Goal: Information Seeking & Learning: Learn about a topic

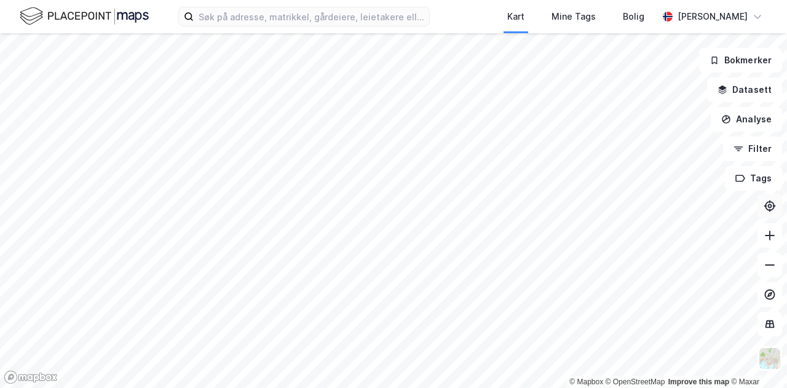
click at [771, 206] on icon at bounding box center [770, 205] width 4 height 4
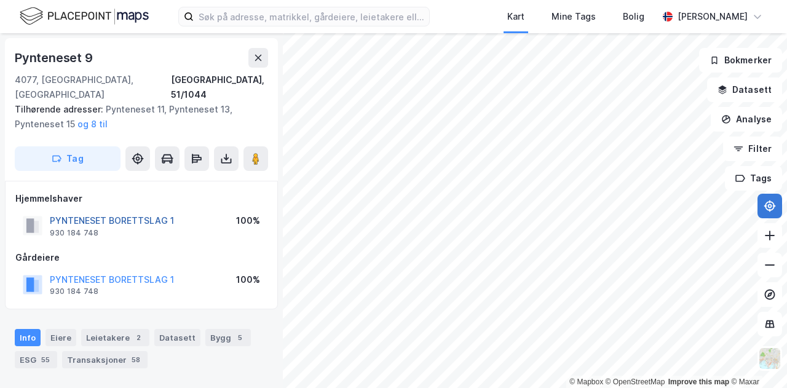
click at [0, 0] on button "PYNTENESET BORETTSLAG 1" at bounding box center [0, 0] width 0 height 0
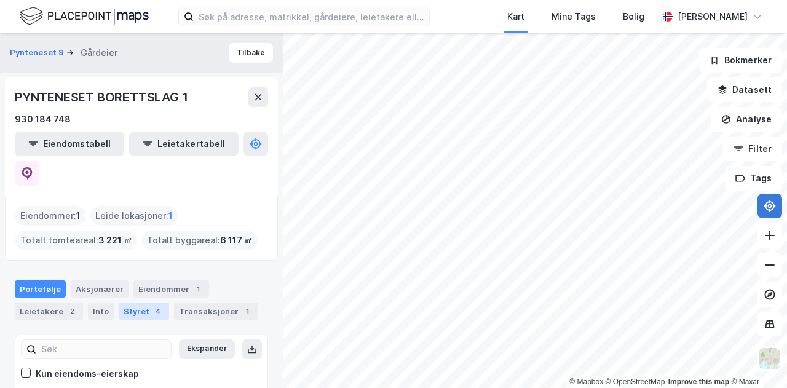
click at [136, 302] on div "Styret 4" at bounding box center [144, 310] width 50 height 17
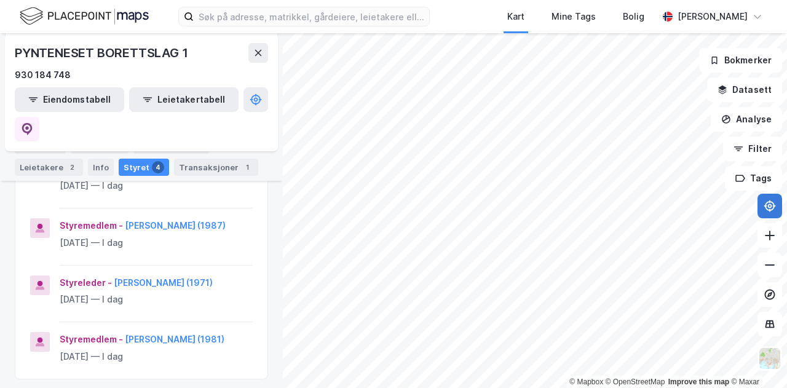
scroll to position [106, 0]
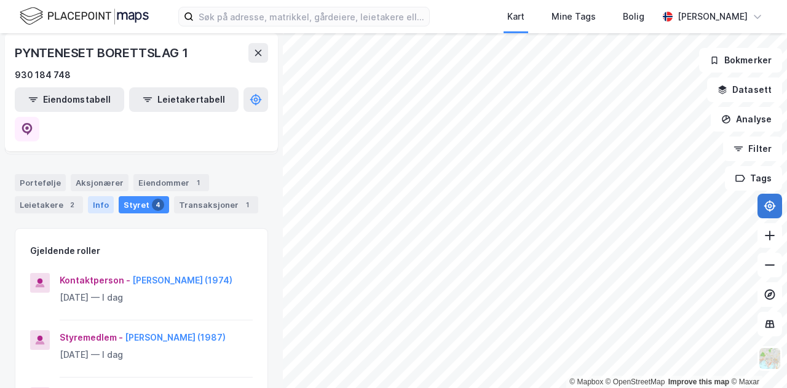
click at [98, 196] on div "Info" at bounding box center [101, 204] width 26 height 17
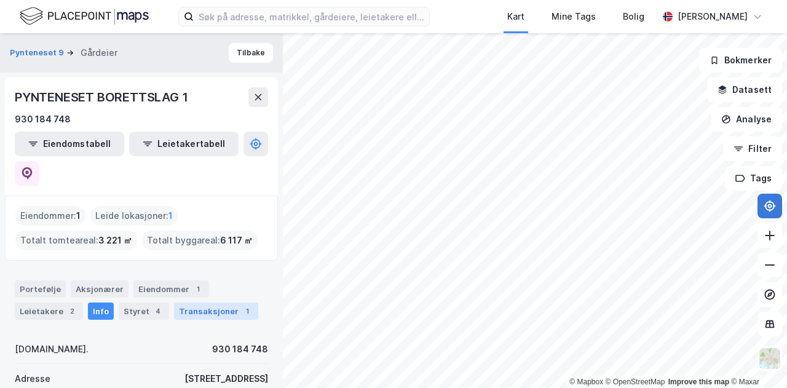
click at [196, 302] on div "Transaksjoner 1" at bounding box center [216, 310] width 84 height 17
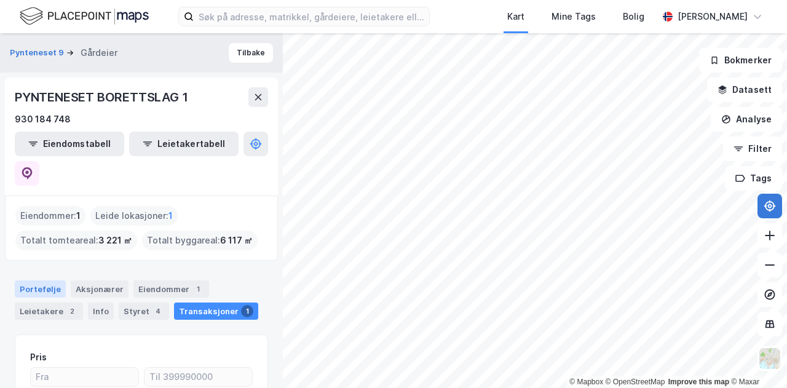
click at [31, 280] on div "Portefølje" at bounding box center [40, 288] width 51 height 17
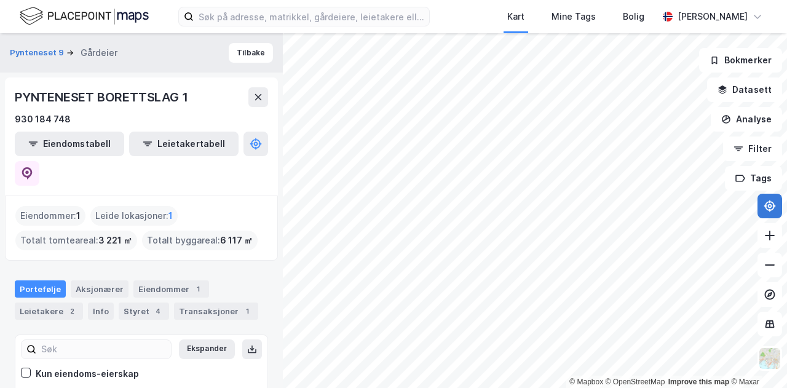
scroll to position [40, 0]
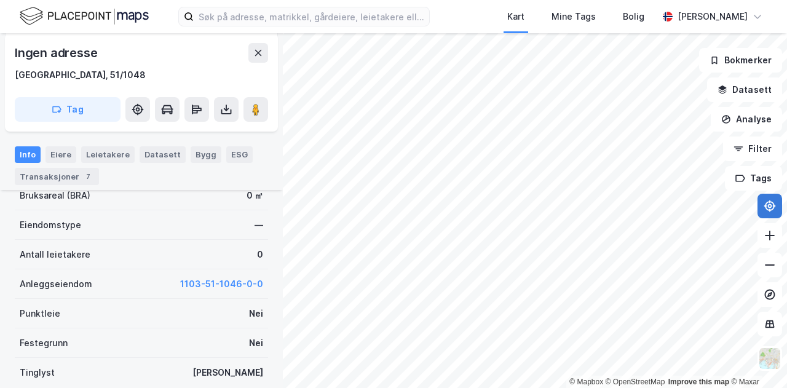
scroll to position [123, 0]
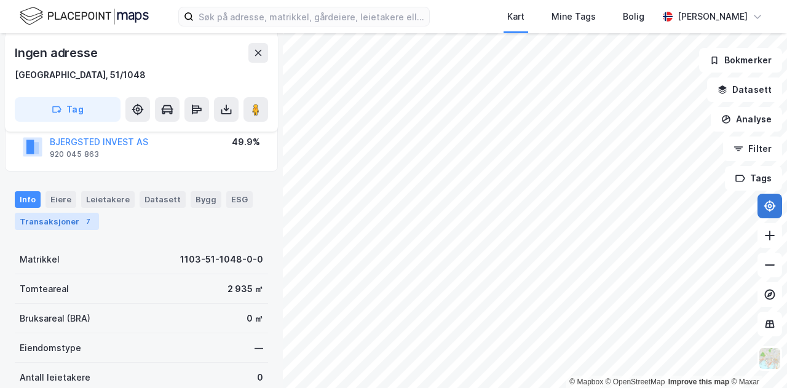
click at [63, 224] on div "Transaksjoner 7" at bounding box center [57, 221] width 84 height 17
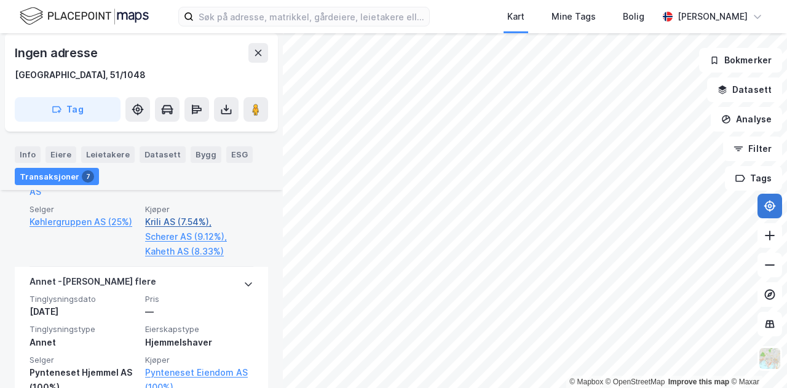
scroll to position [1451, 0]
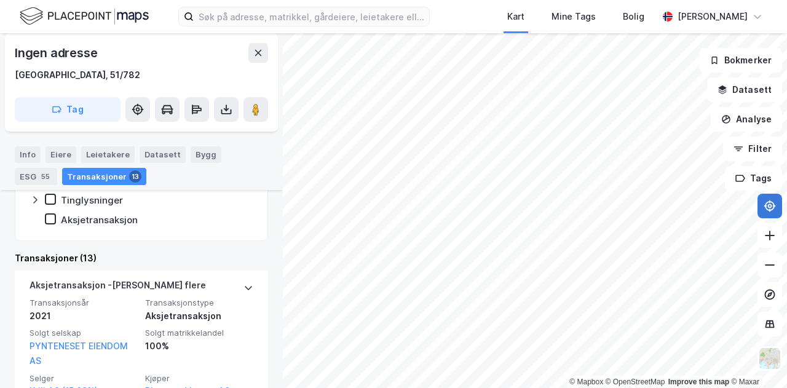
scroll to position [210, 0]
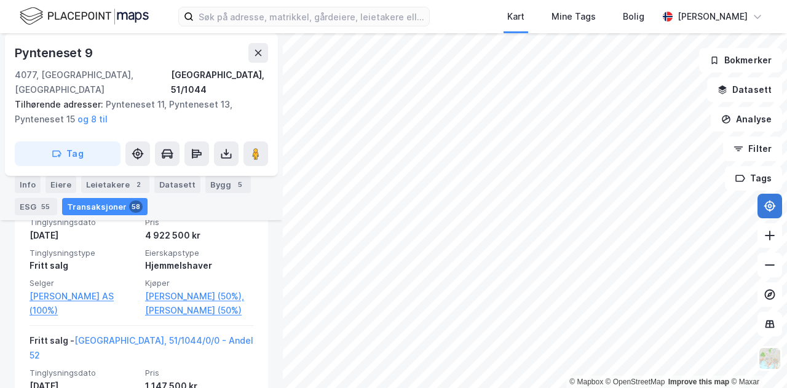
scroll to position [1993, 0]
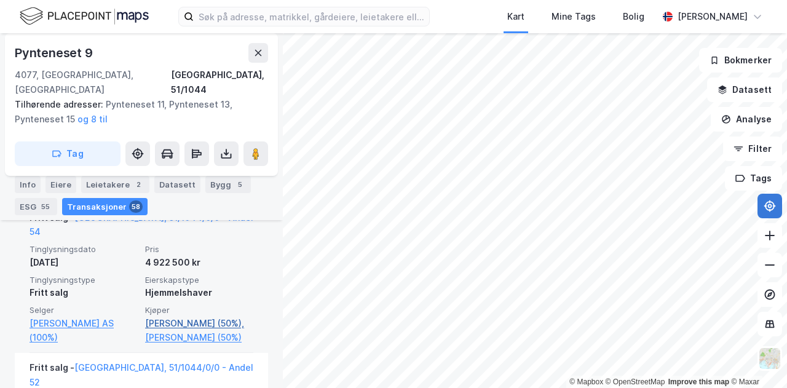
click at [196, 316] on link "[PERSON_NAME] (50%)," at bounding box center [199, 323] width 108 height 15
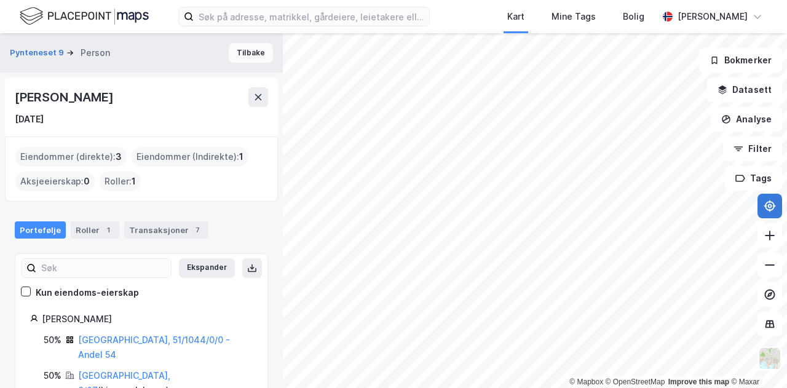
click at [246, 54] on button "Tilbake" at bounding box center [251, 53] width 44 height 20
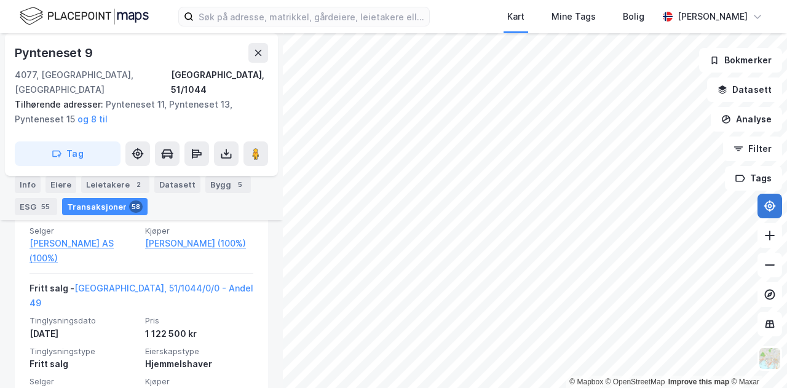
scroll to position [2239, 0]
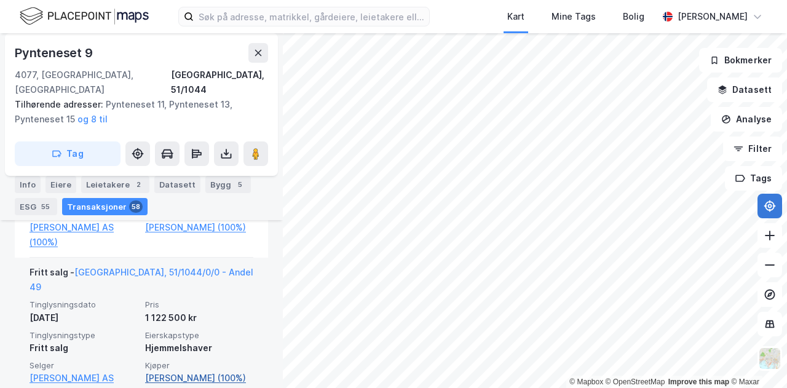
click at [171, 371] on link "[PERSON_NAME] (100%)" at bounding box center [199, 378] width 108 height 15
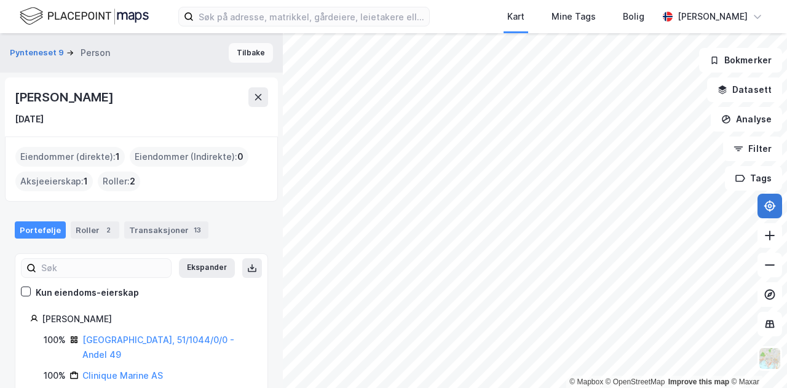
click at [236, 50] on button "Tilbake" at bounding box center [251, 53] width 44 height 20
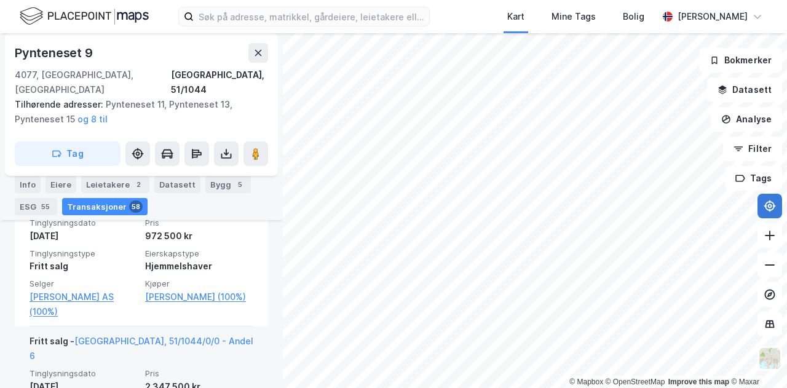
scroll to position [6357, 0]
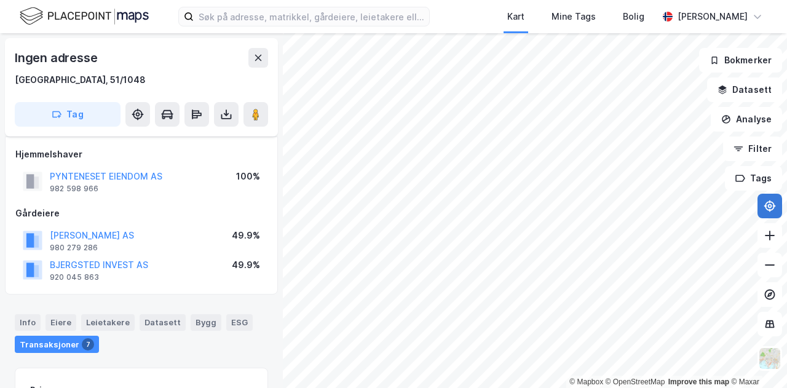
scroll to position [209, 0]
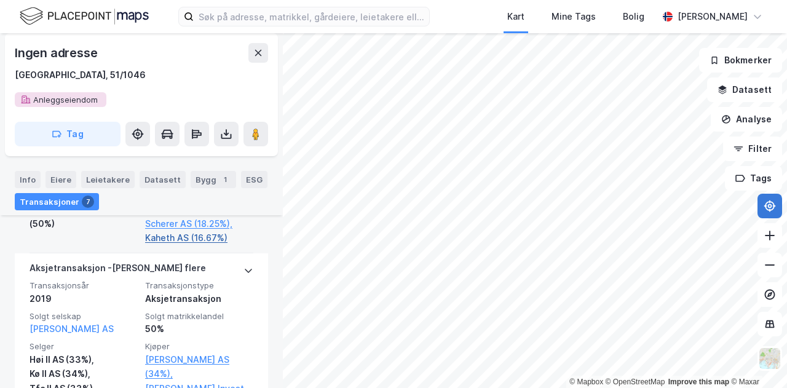
scroll to position [827, 0]
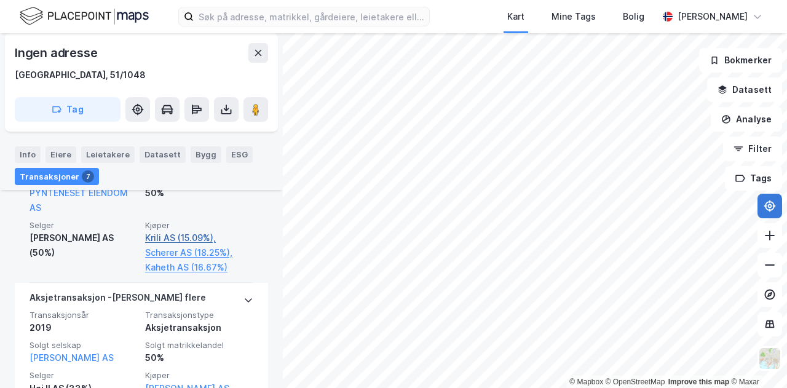
scroll to position [701, 0]
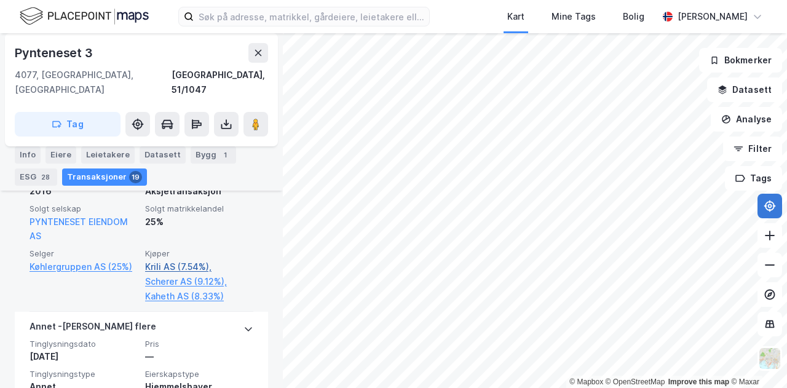
scroll to position [2993, 0]
